Goal: Task Accomplishment & Management: Complete application form

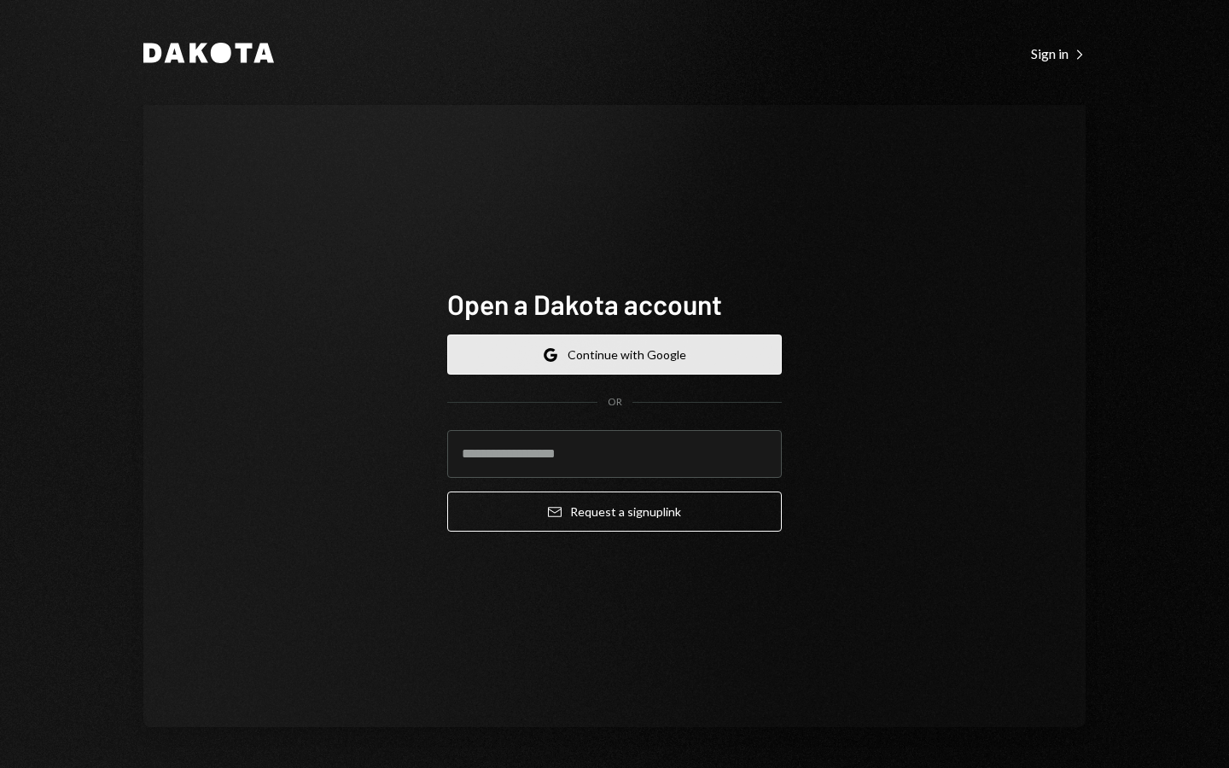
click at [563, 365] on button "Google Continue with Google" at bounding box center [614, 355] width 335 height 40
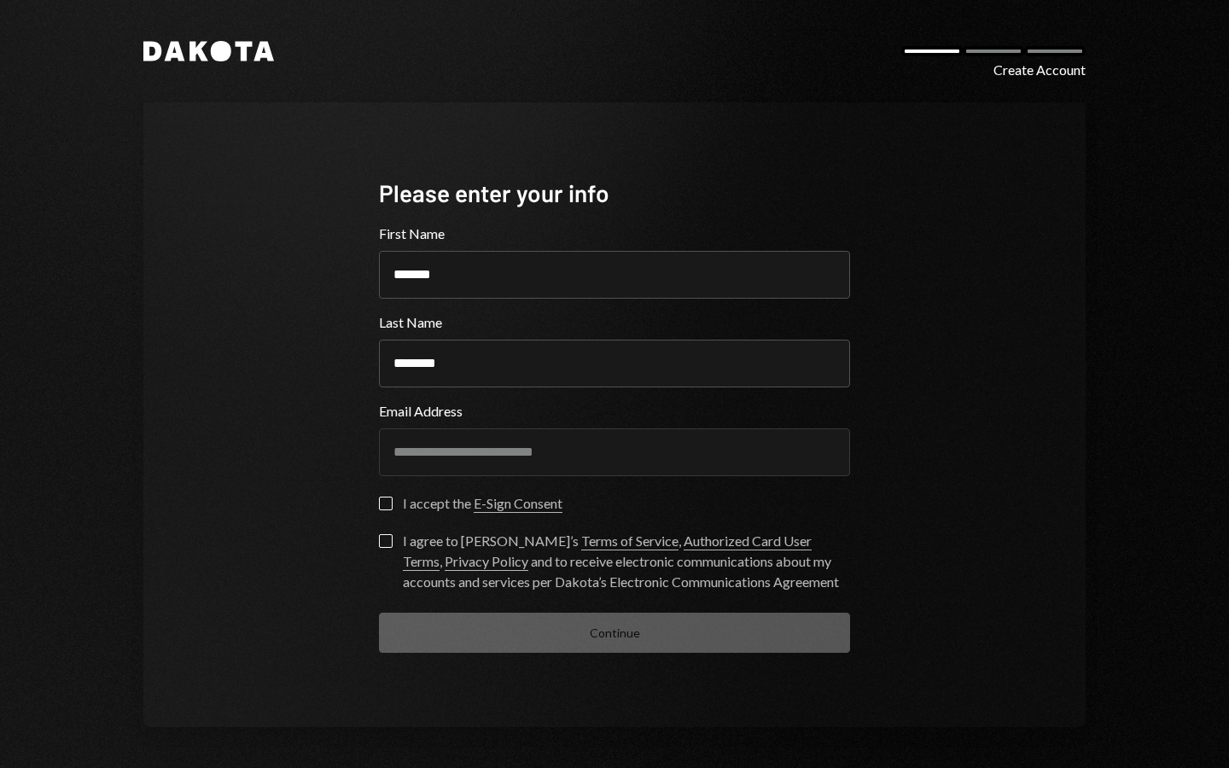
click at [418, 509] on div "I accept the E-Sign Consent" at bounding box center [483, 503] width 160 height 20
click at [393, 509] on button "I accept the E-Sign Consent" at bounding box center [386, 504] width 14 height 14
click at [406, 549] on div "I agree to Dakota’s Terms of Service , Authorized Card User Terms , Privacy Pol…" at bounding box center [626, 561] width 447 height 61
click at [393, 548] on button "I agree to Dakota’s Terms of Service , Authorized Card User Terms , Privacy Pol…" at bounding box center [386, 541] width 14 height 14
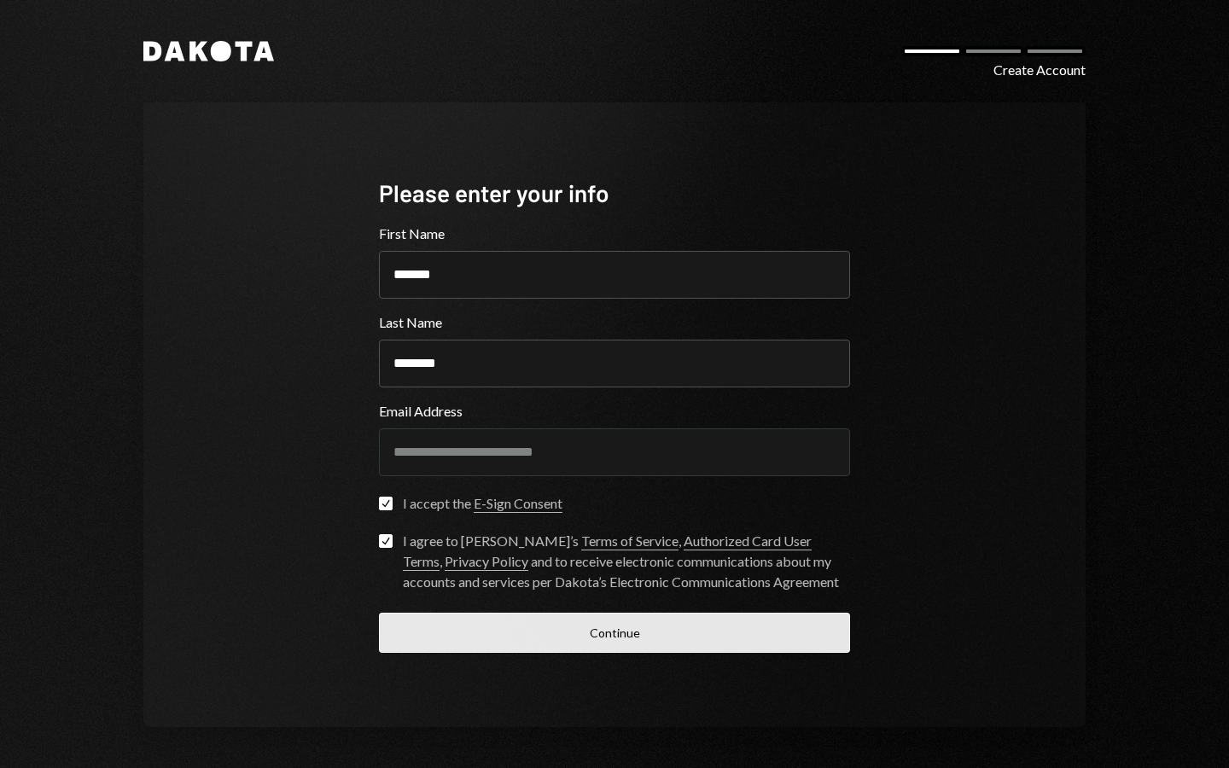
click at [539, 636] on button "Continue" at bounding box center [614, 633] width 471 height 40
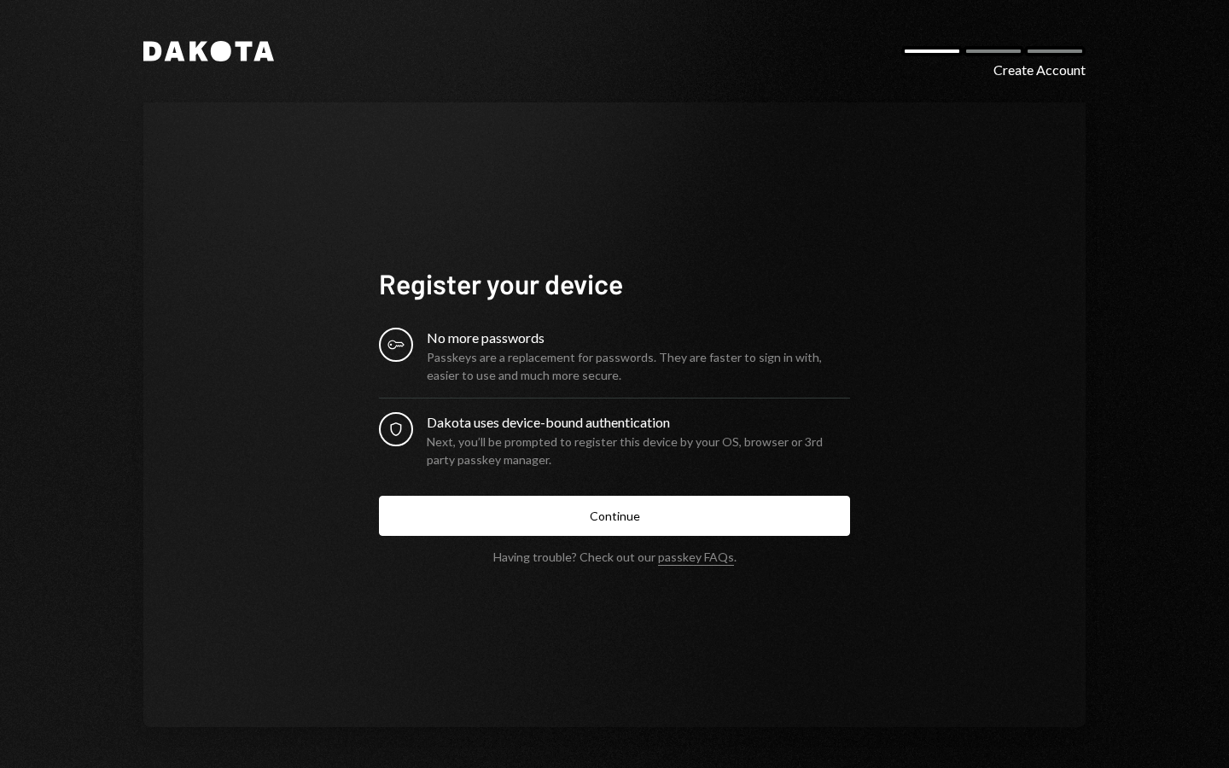
click at [596, 540] on form "Register your device Key No more passwords Passkeys are a replacement for passw…" at bounding box center [614, 415] width 471 height 298
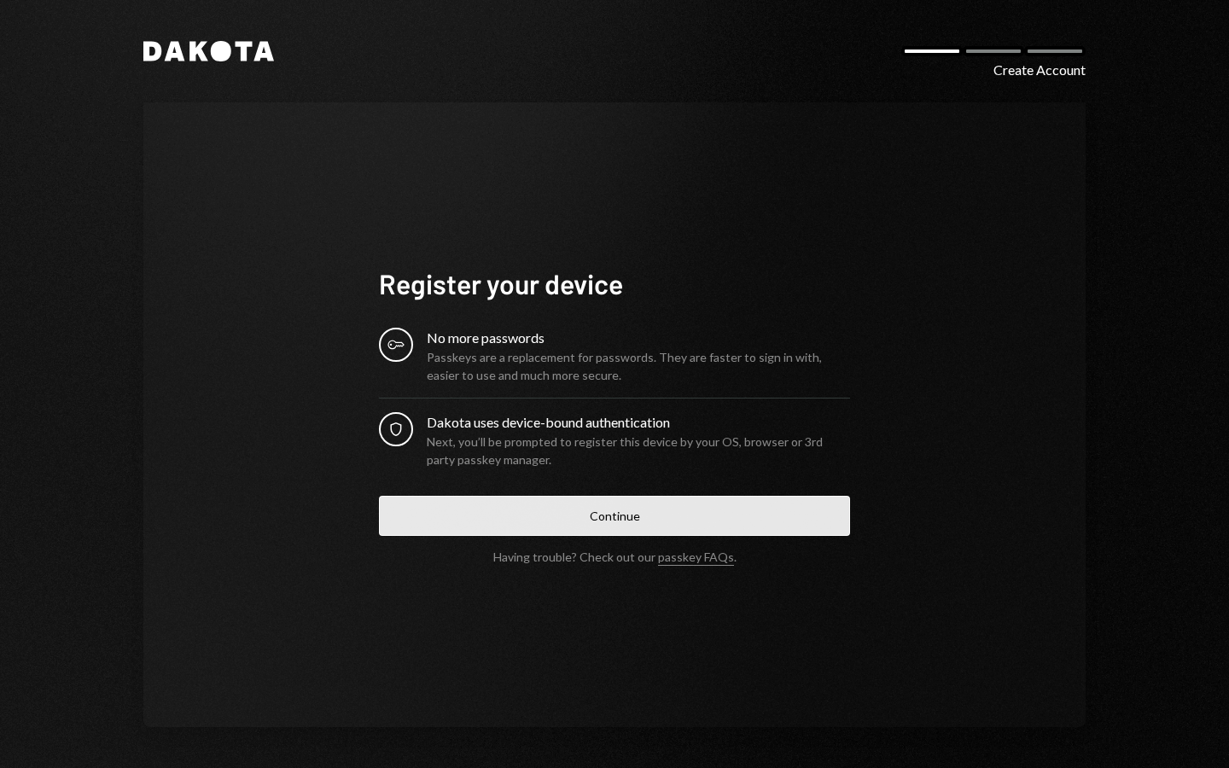
click at [599, 522] on button "Continue" at bounding box center [614, 516] width 471 height 40
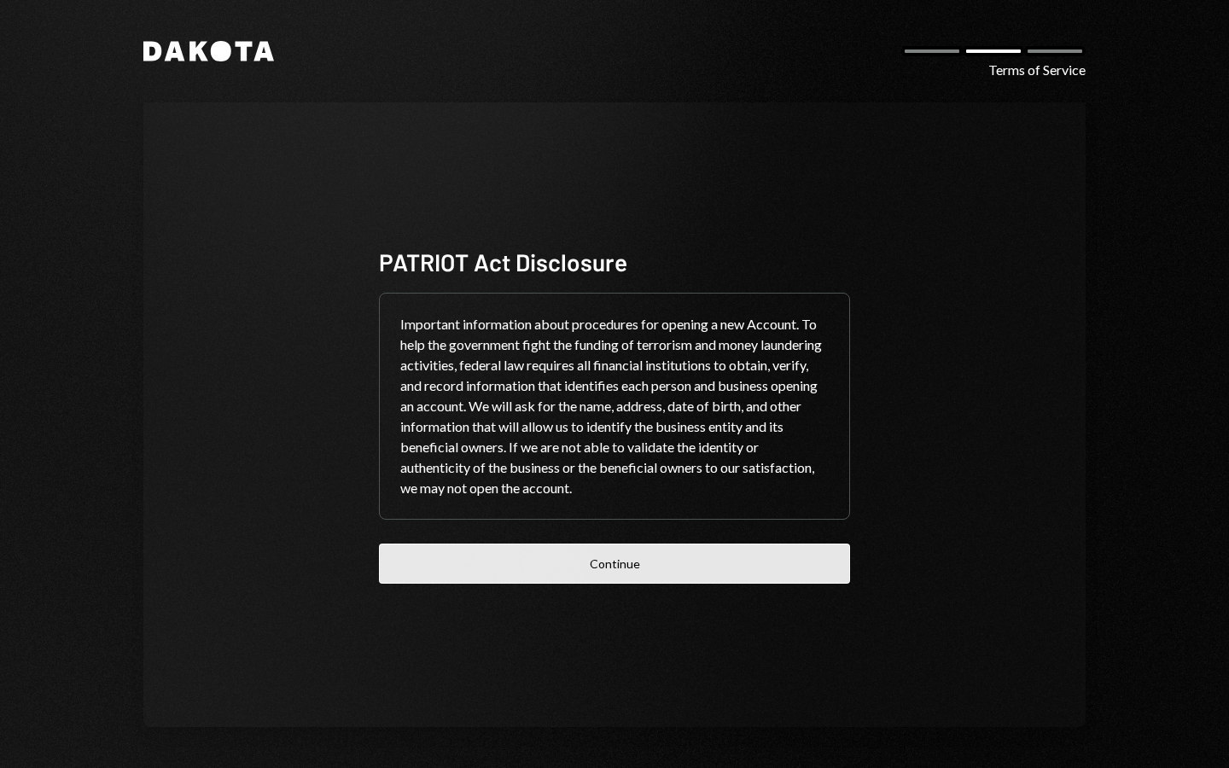
click at [637, 563] on button "Continue" at bounding box center [614, 564] width 471 height 40
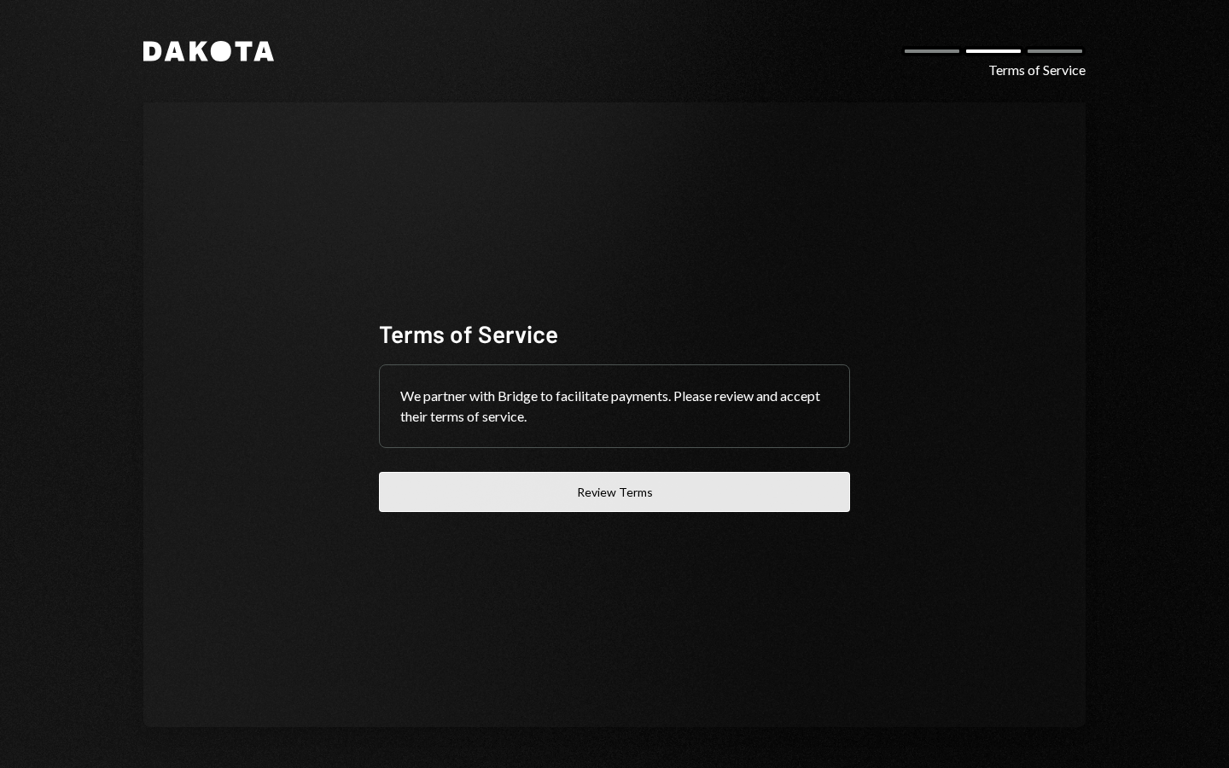
click at [624, 495] on button "Review Terms" at bounding box center [614, 492] width 471 height 40
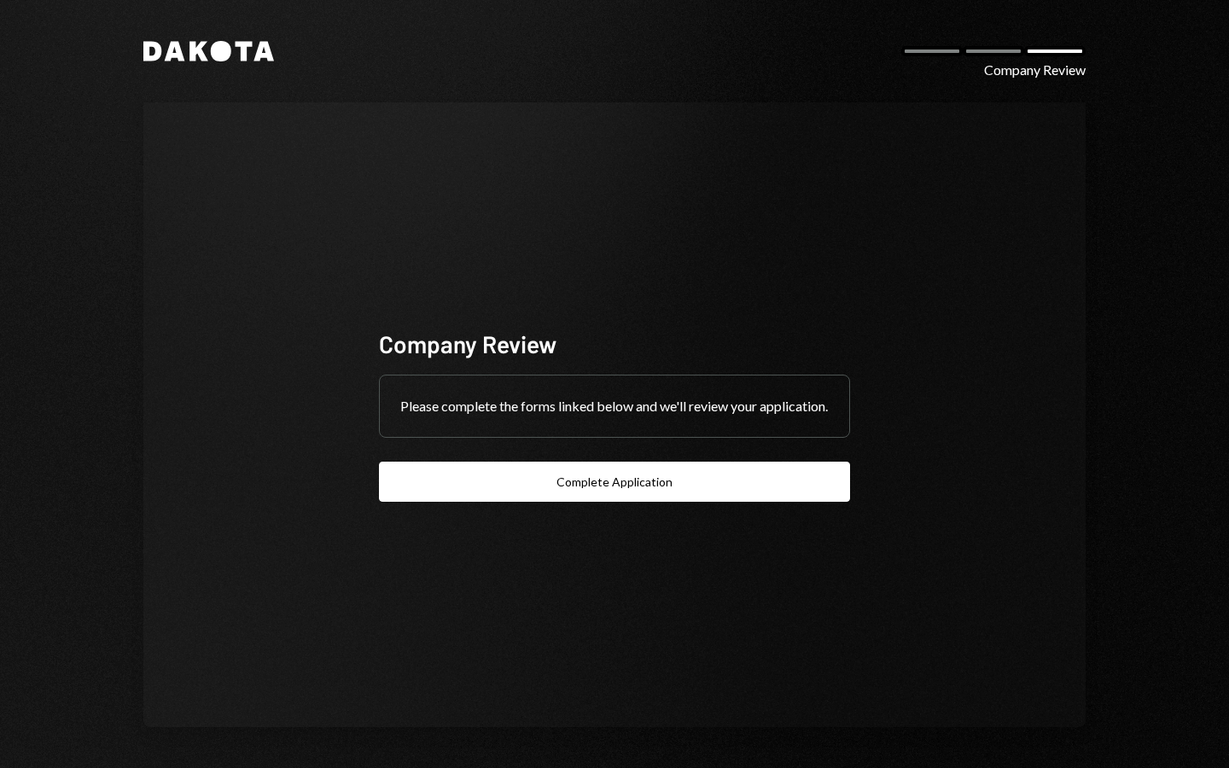
click at [593, 459] on div "Company Review Please complete the forms linked below and we'll review your app…" at bounding box center [614, 415] width 471 height 174
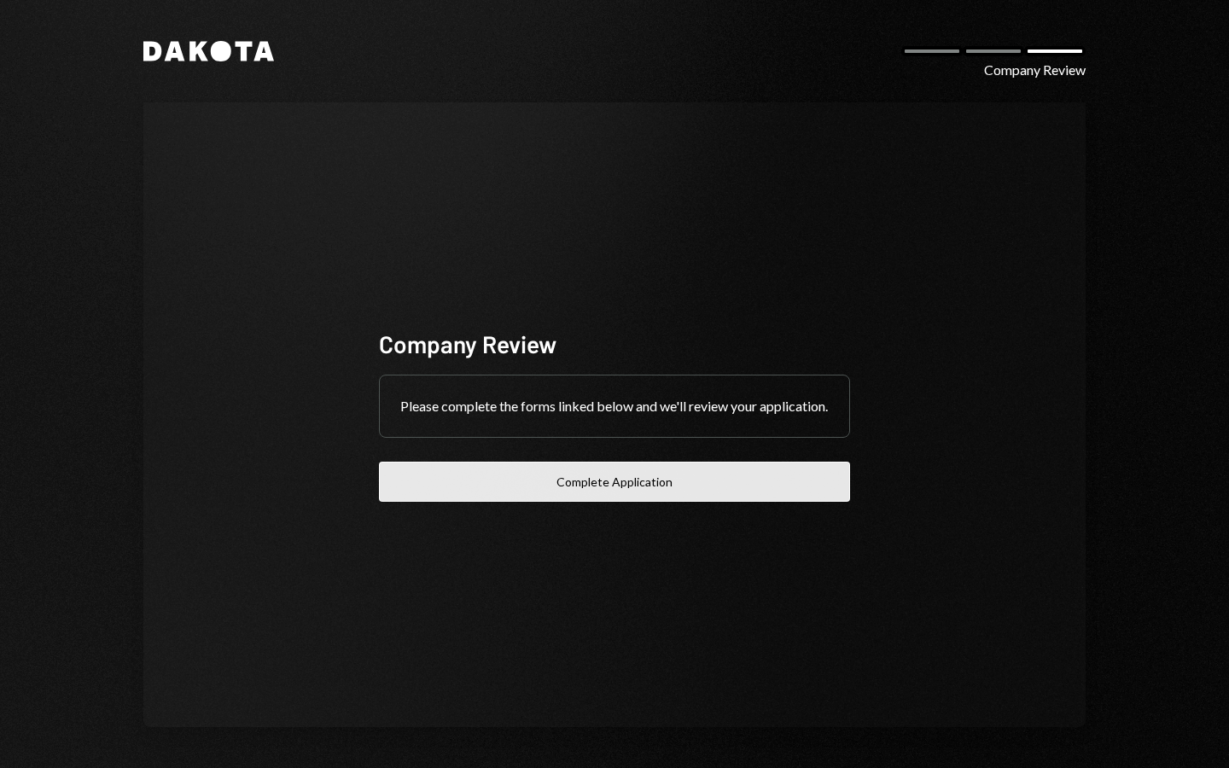
click at [584, 488] on button "Complete Application" at bounding box center [614, 482] width 471 height 40
click at [509, 496] on button "Complete Application" at bounding box center [614, 482] width 471 height 40
